Goal: Task Accomplishment & Management: Manage account settings

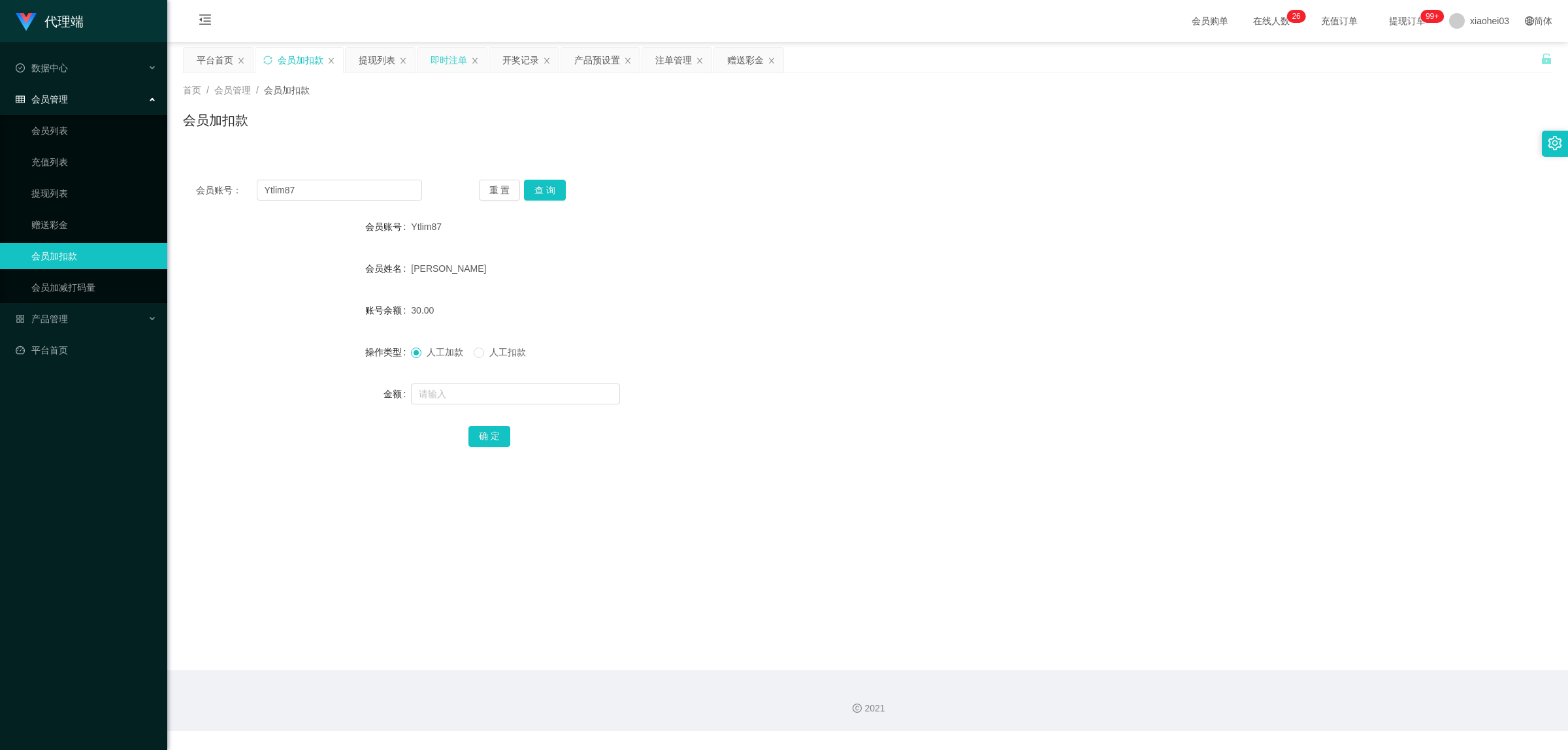
click at [449, 59] on div "即时注单" at bounding box center [449, 60] width 37 height 24
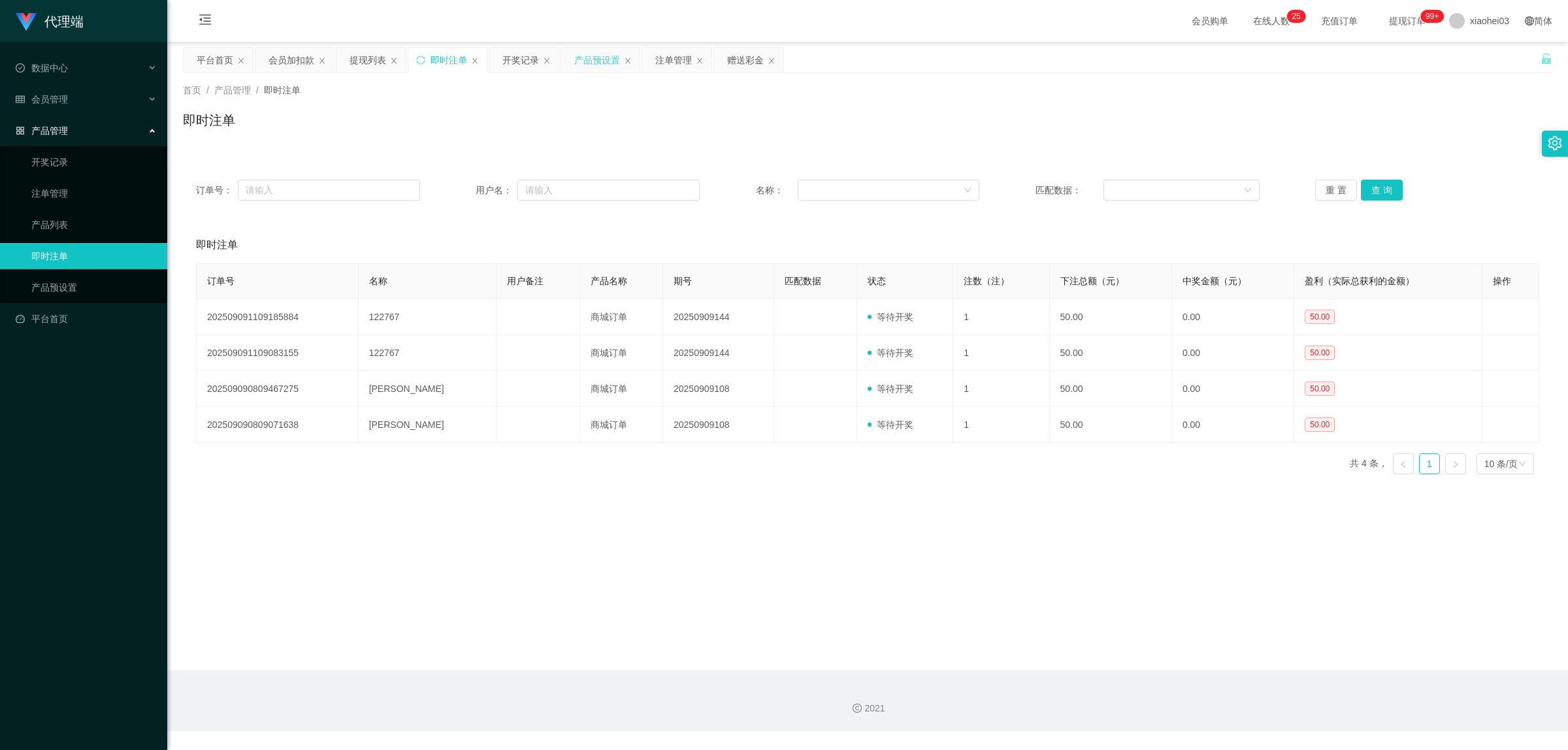
click at [597, 61] on div "产品预设置" at bounding box center [596, 60] width 46 height 24
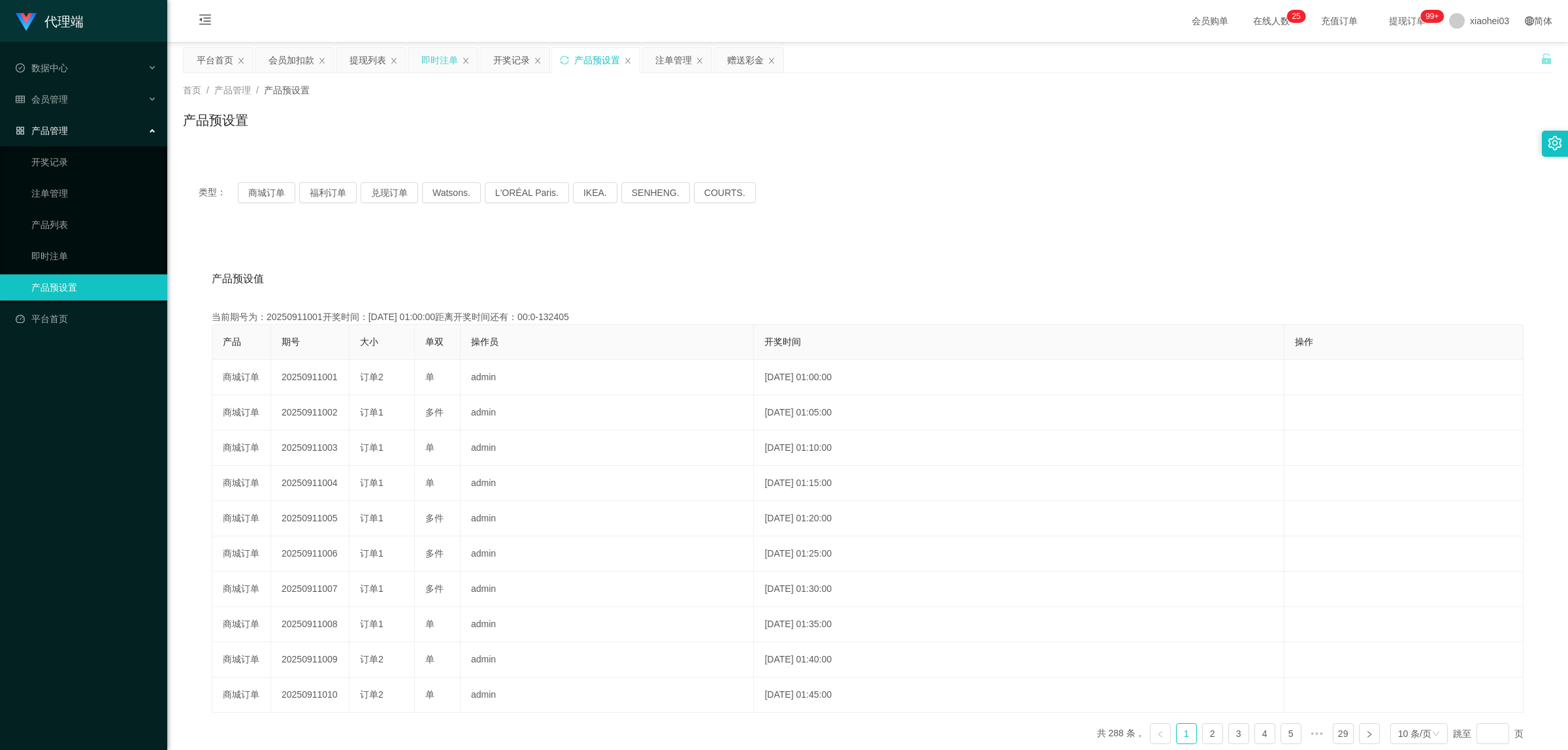
click at [439, 63] on div "即时注单" at bounding box center [439, 60] width 37 height 24
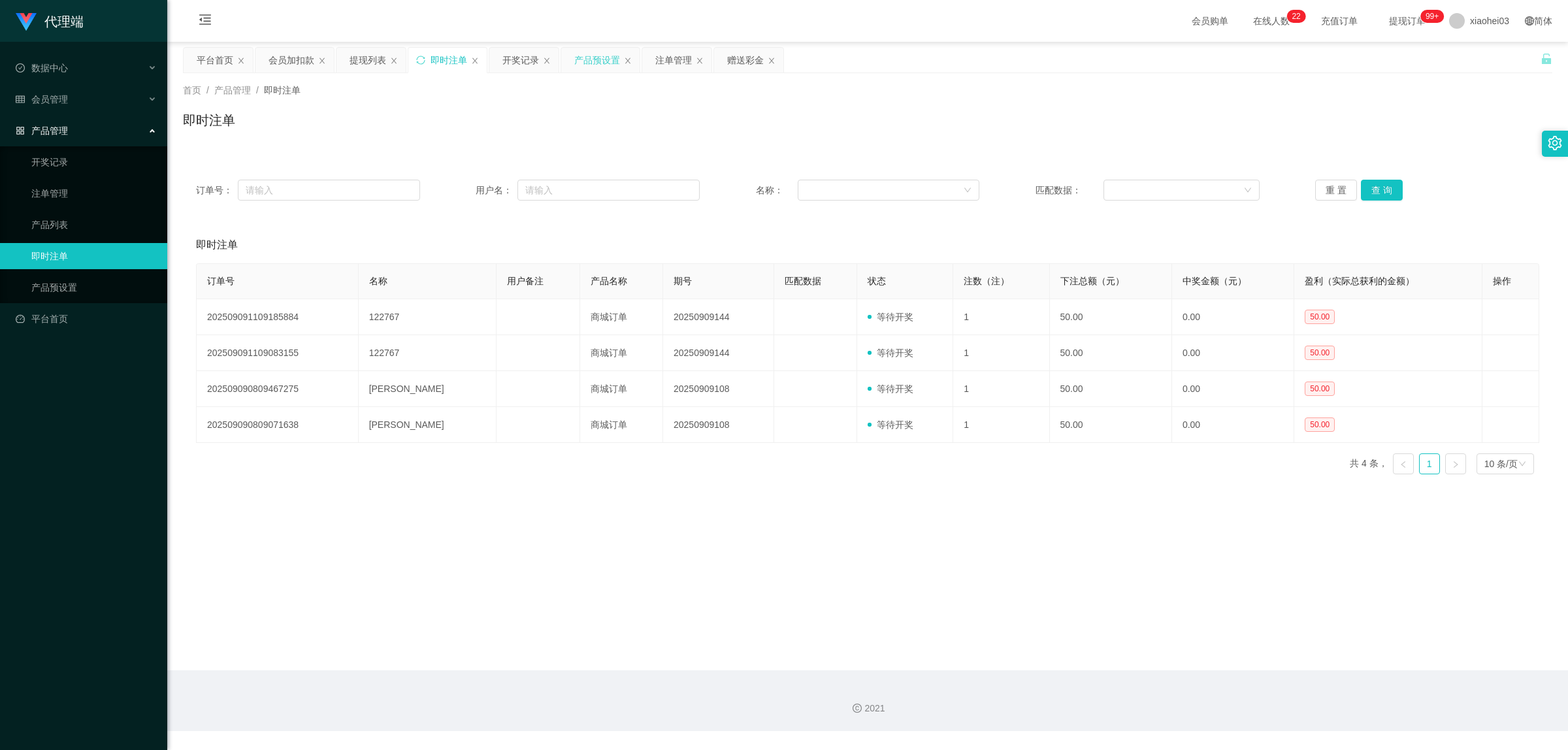
click at [600, 56] on div "产品预设置" at bounding box center [596, 60] width 46 height 24
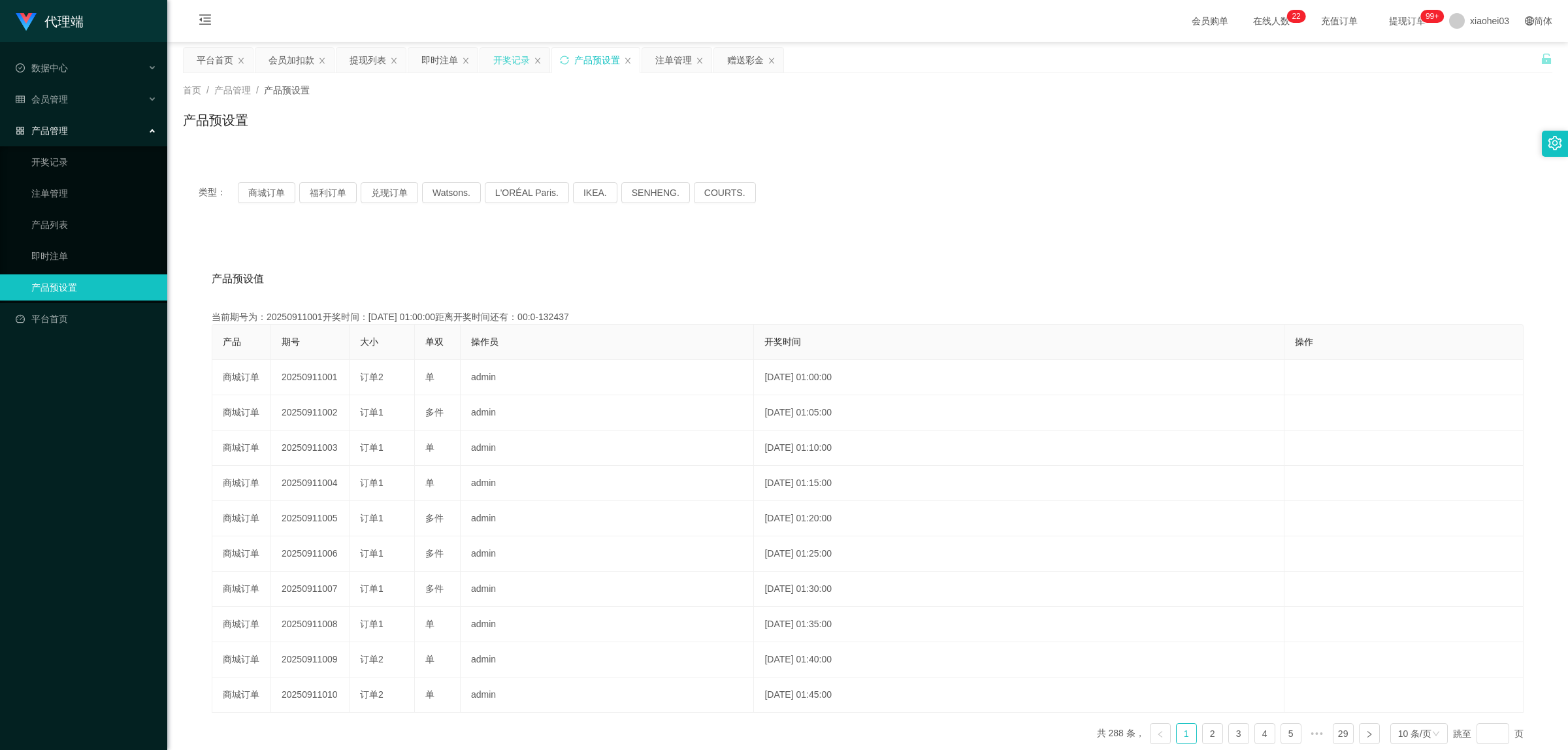
click at [516, 61] on div "开奖记录" at bounding box center [511, 60] width 37 height 24
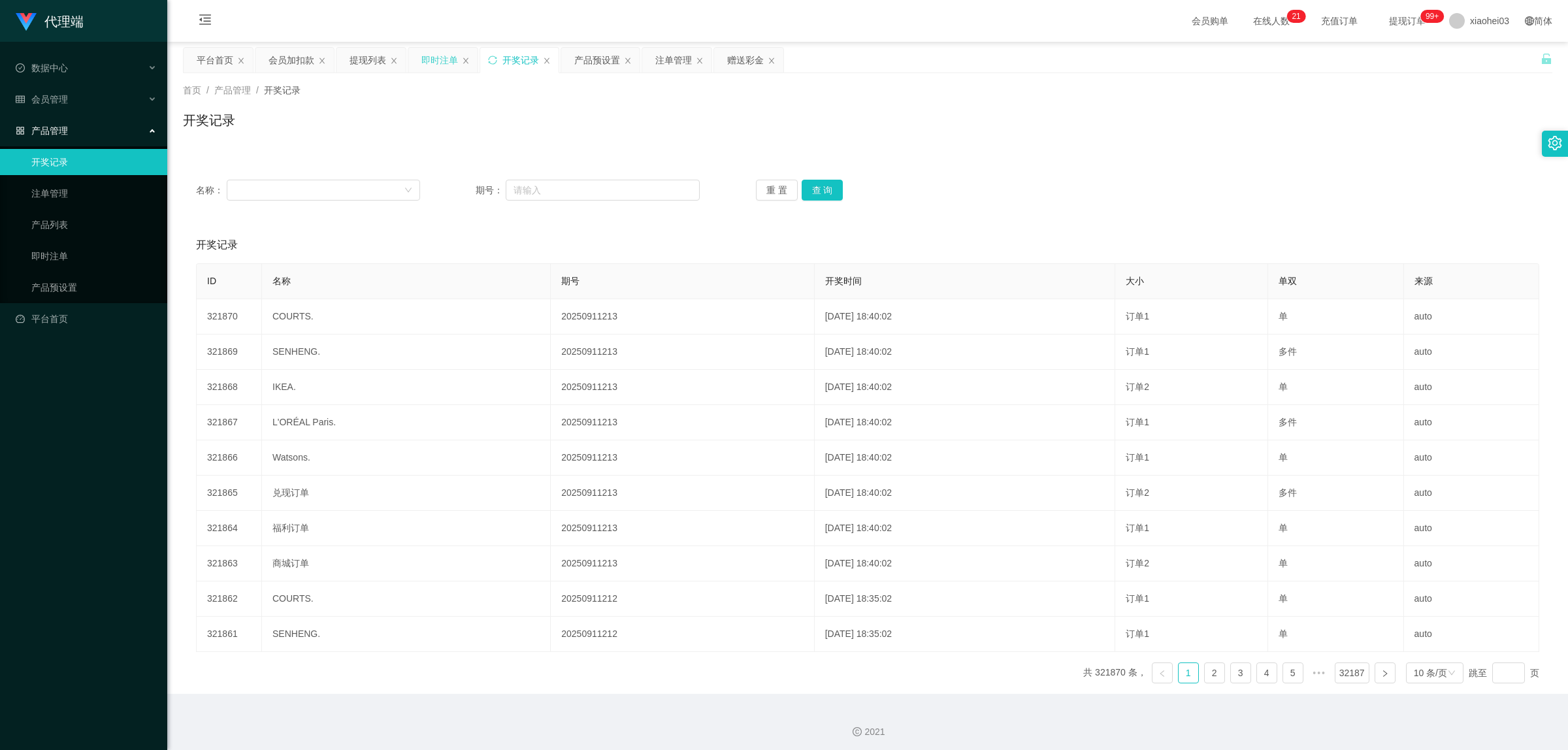
click at [444, 62] on div "即时注单" at bounding box center [439, 60] width 37 height 24
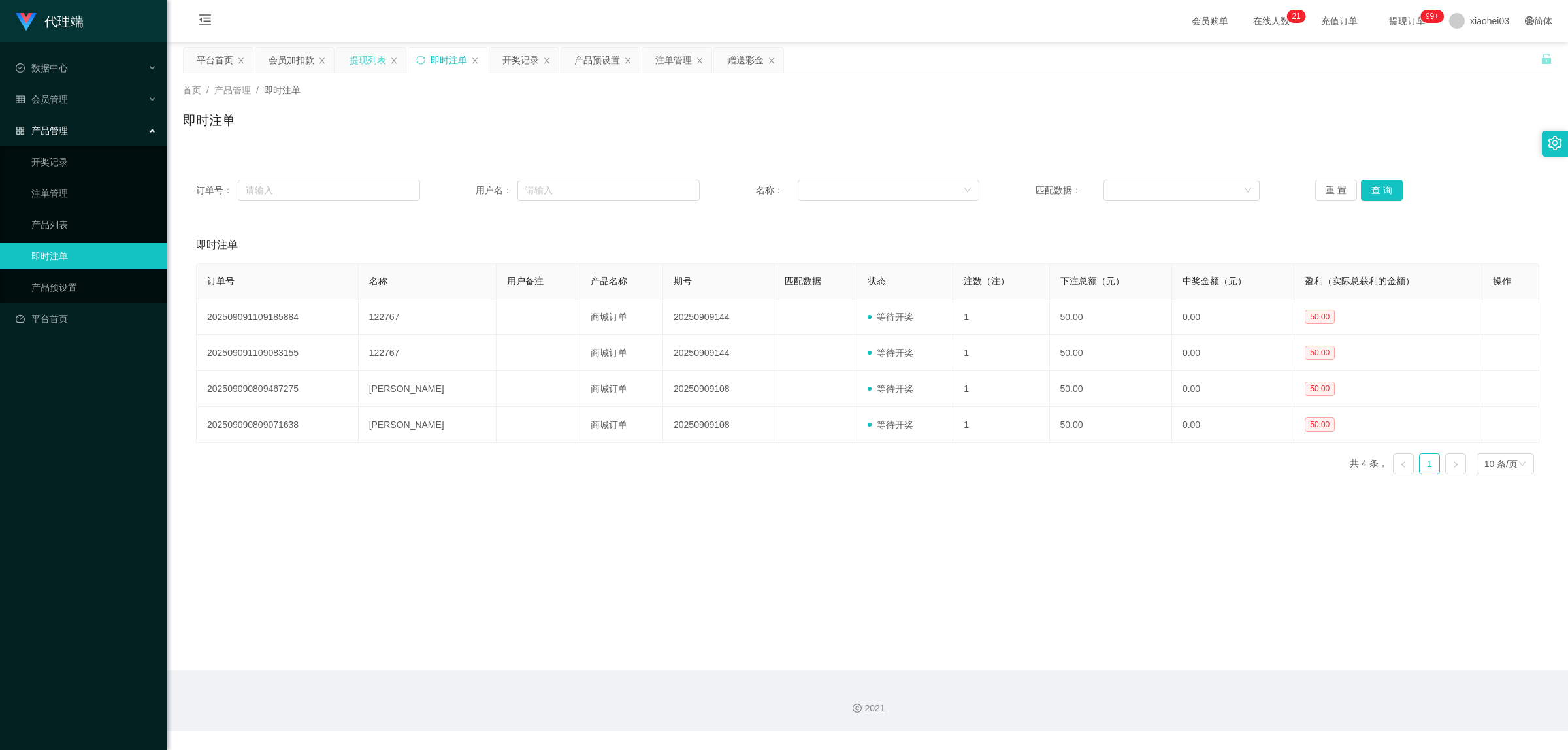
click at [372, 62] on div "提现列表" at bounding box center [368, 60] width 37 height 24
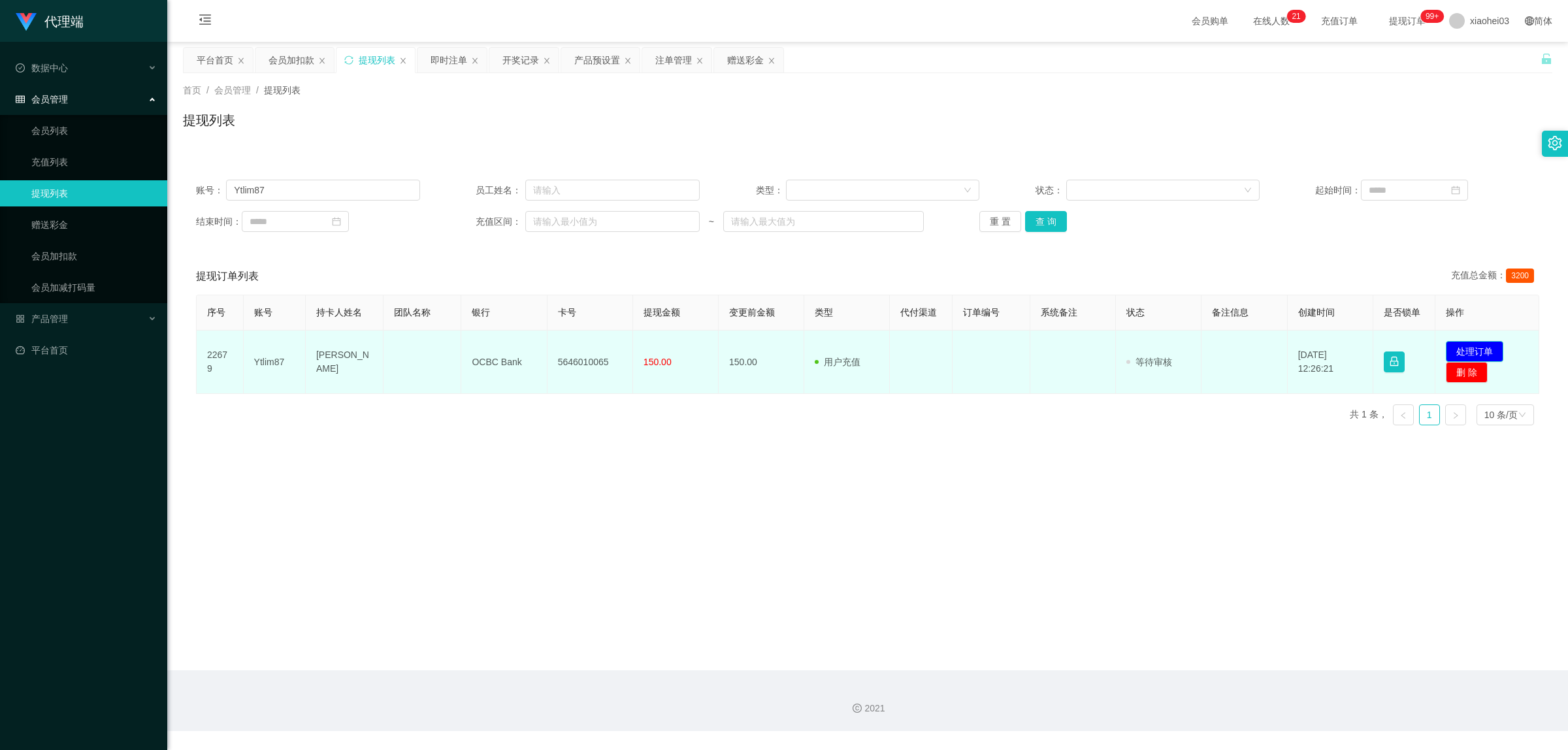
click at [1474, 344] on button "处理订单" at bounding box center [1474, 352] width 57 height 21
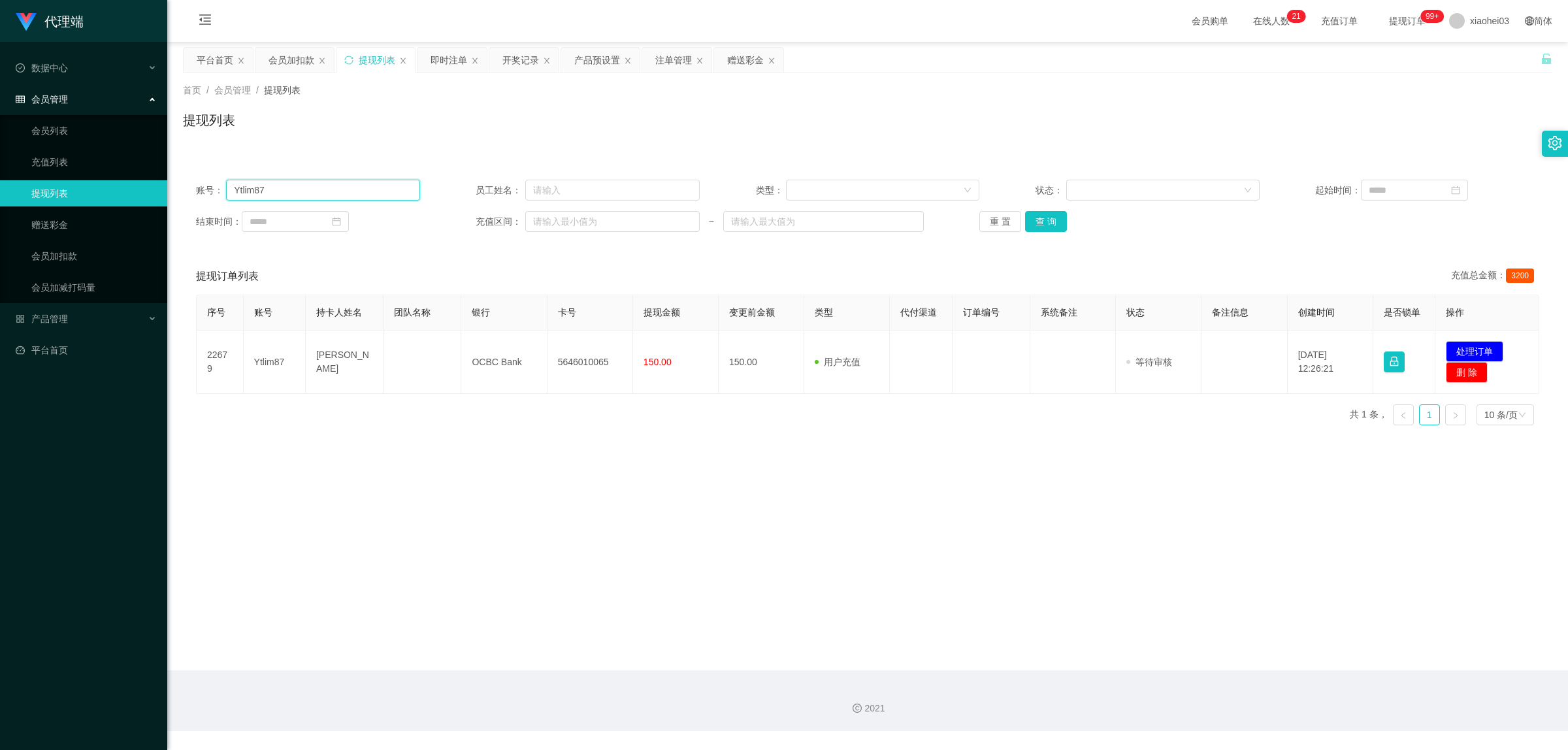
drag, startPoint x: 282, startPoint y: 194, endPoint x: 168, endPoint y: 187, distance: 114.2
click at [168, 187] on main "关闭左侧 关闭右侧 关闭其它 刷新页面 平台首页 会员加扣款 提现列表 即时注单 开奖记录 产品预设置 注单管理 赠送彩金 首页 / 会员管理 / 提现列表 …" at bounding box center [867, 356] width 1401 height 629
click at [766, 95] on div "首页 / 会员管理 / 提现列表 /" at bounding box center [867, 90] width 1370 height 14
click at [1042, 220] on button "查 询" at bounding box center [1046, 221] width 41 height 21
click at [884, 119] on div "提现列表" at bounding box center [867, 125] width 1370 height 30
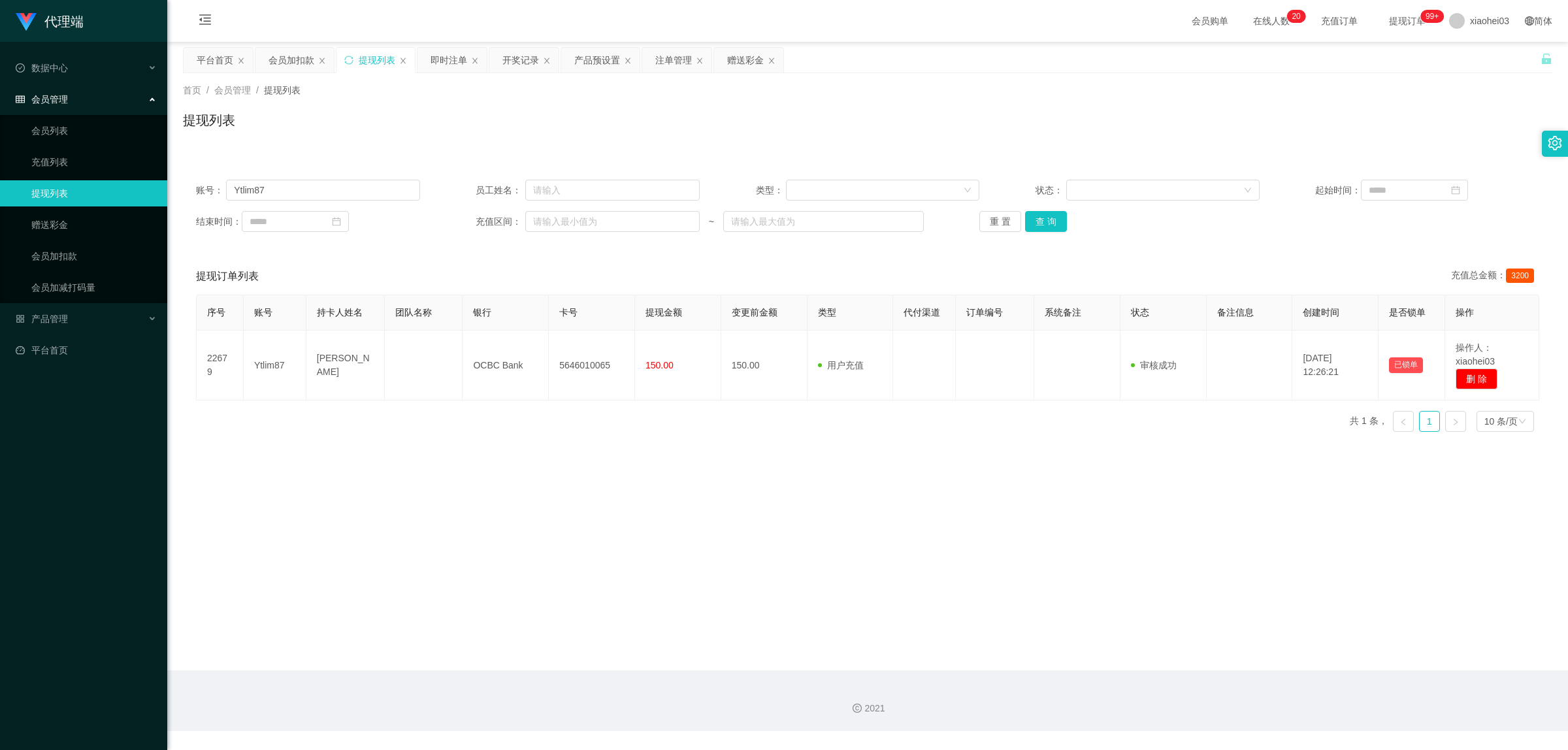
click at [895, 125] on div "提现列表" at bounding box center [867, 125] width 1370 height 30
click at [302, 62] on div "会员加扣款" at bounding box center [291, 60] width 46 height 24
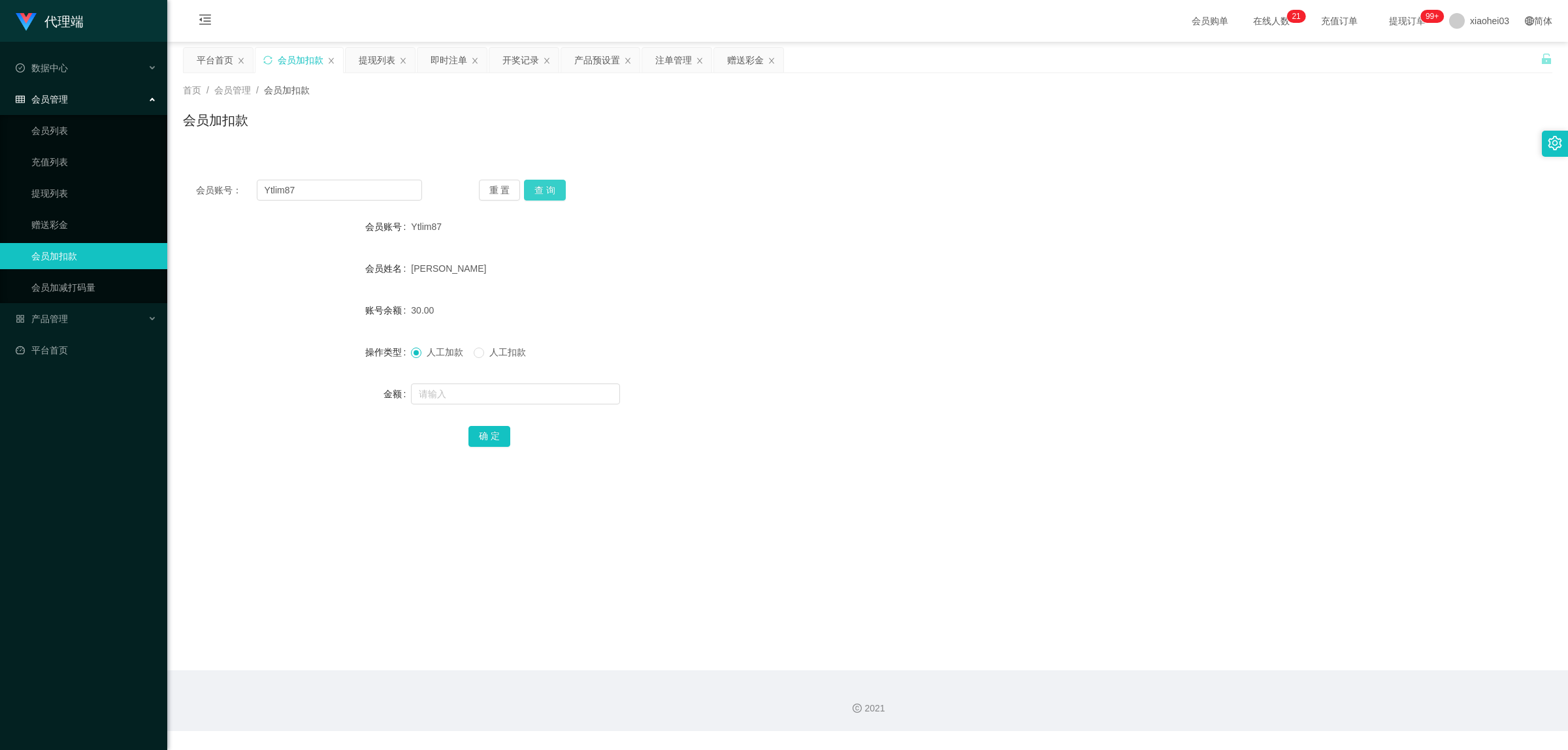
click at [548, 191] on button "查 询" at bounding box center [545, 190] width 41 height 21
click at [851, 243] on form "会员账号 Ytlim87 会员姓名 [PERSON_NAME] 账号余额 30.00 操作类型 人工加款 人工扣款 金额 确 定" at bounding box center [867, 331] width 1370 height 235
click at [331, 194] on input "Ytlim87" at bounding box center [340, 190] width 166 height 21
click at [544, 185] on button "查 询" at bounding box center [545, 190] width 41 height 21
click at [544, 185] on div "重 置 查 询" at bounding box center [592, 190] width 226 height 21
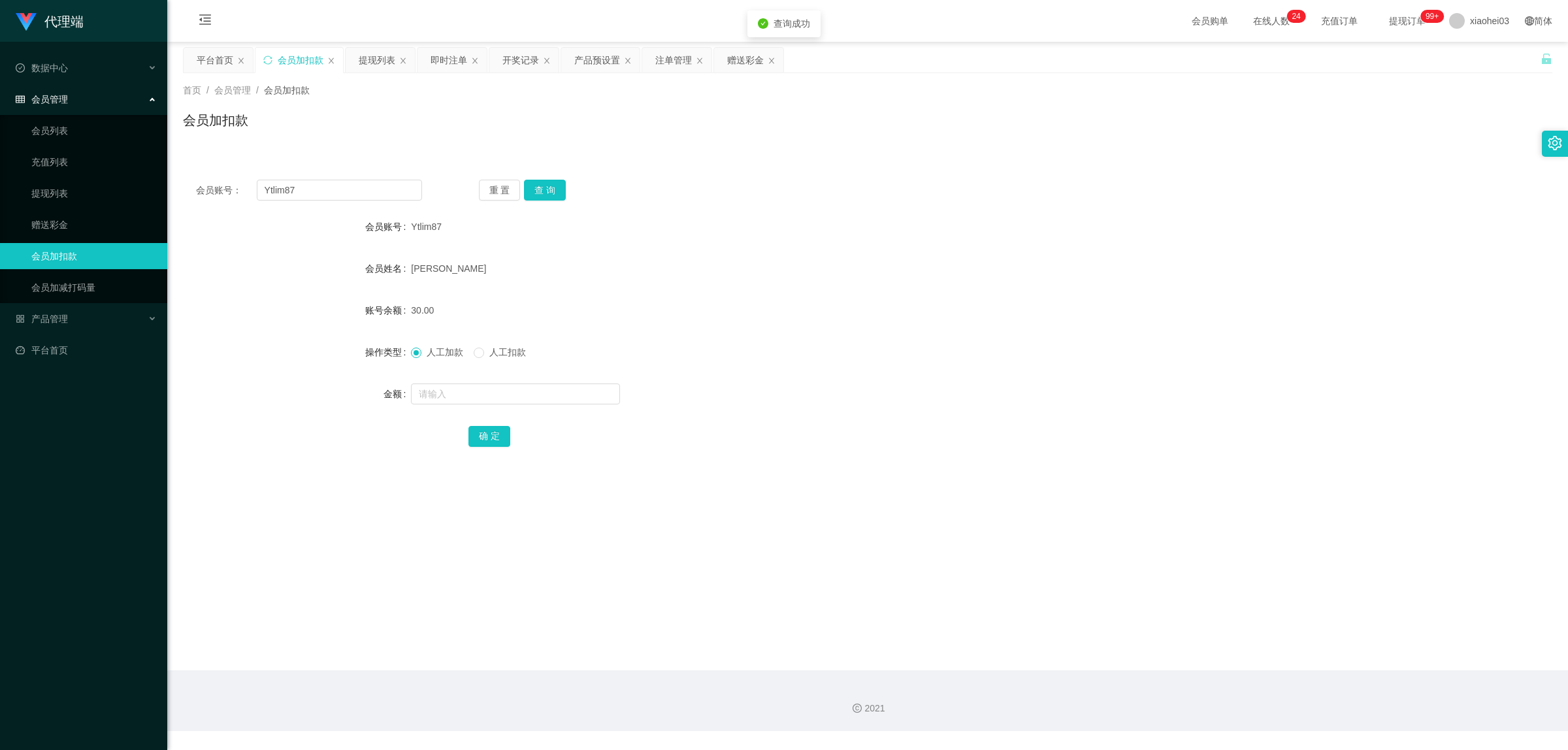
drag, startPoint x: 1409, startPoint y: 298, endPoint x: 1302, endPoint y: 277, distance: 109.0
click at [1406, 298] on div "账号余额 30.00" at bounding box center [867, 311] width 1370 height 26
